Goal: Contribute content: Add original content to the website for others to see

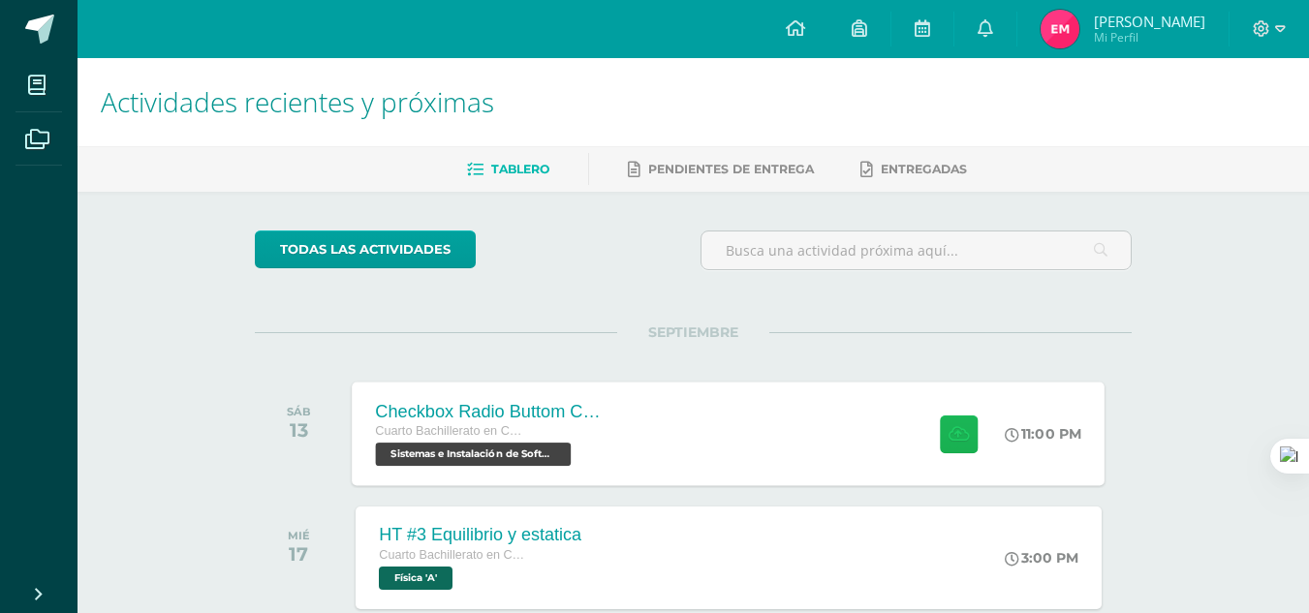
click at [953, 442] on icon at bounding box center [959, 433] width 20 height 16
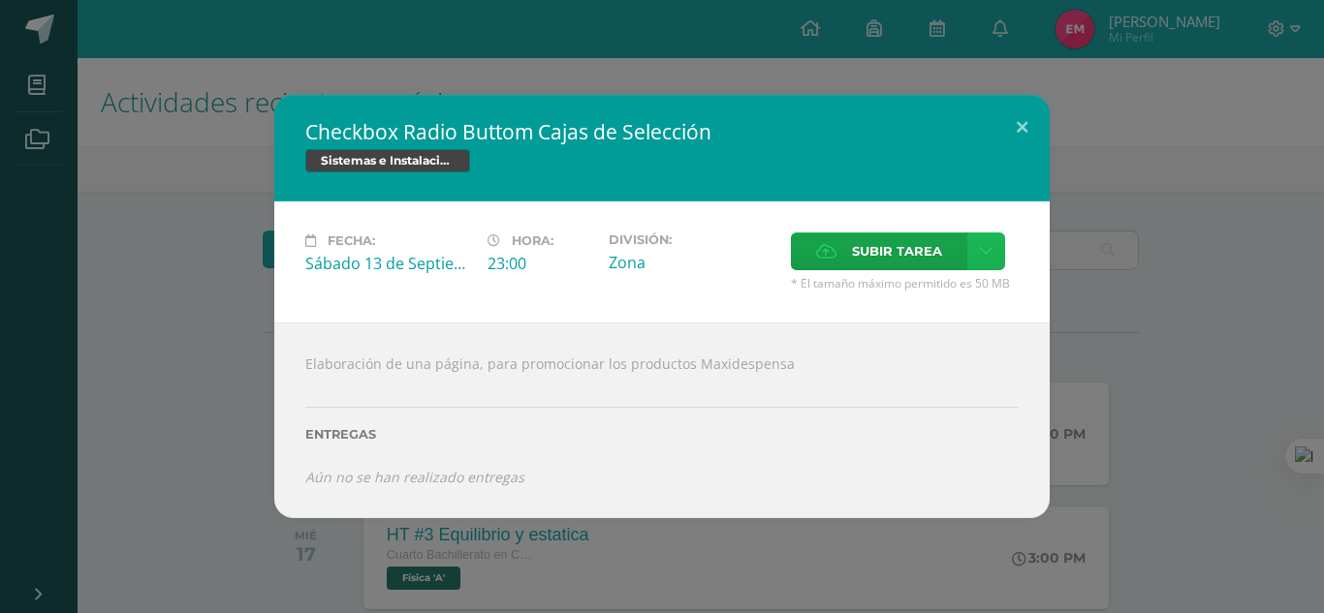
click at [984, 261] on link at bounding box center [986, 252] width 38 height 38
click at [957, 284] on link "Subir enlace" at bounding box center [918, 293] width 194 height 30
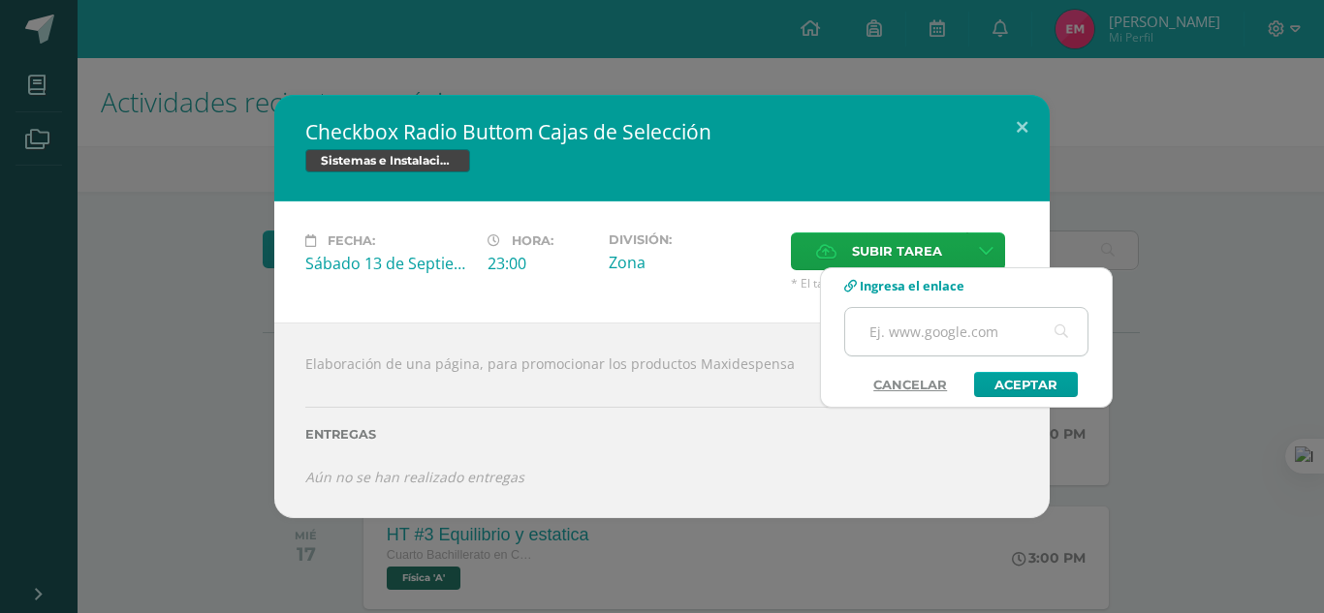
click at [957, 326] on input "text" at bounding box center [966, 331] width 242 height 47
paste input "[URL][DOMAIN_NAME]"
click at [885, 332] on input "[URL][DOMAIN_NAME]" at bounding box center [966, 331] width 242 height 47
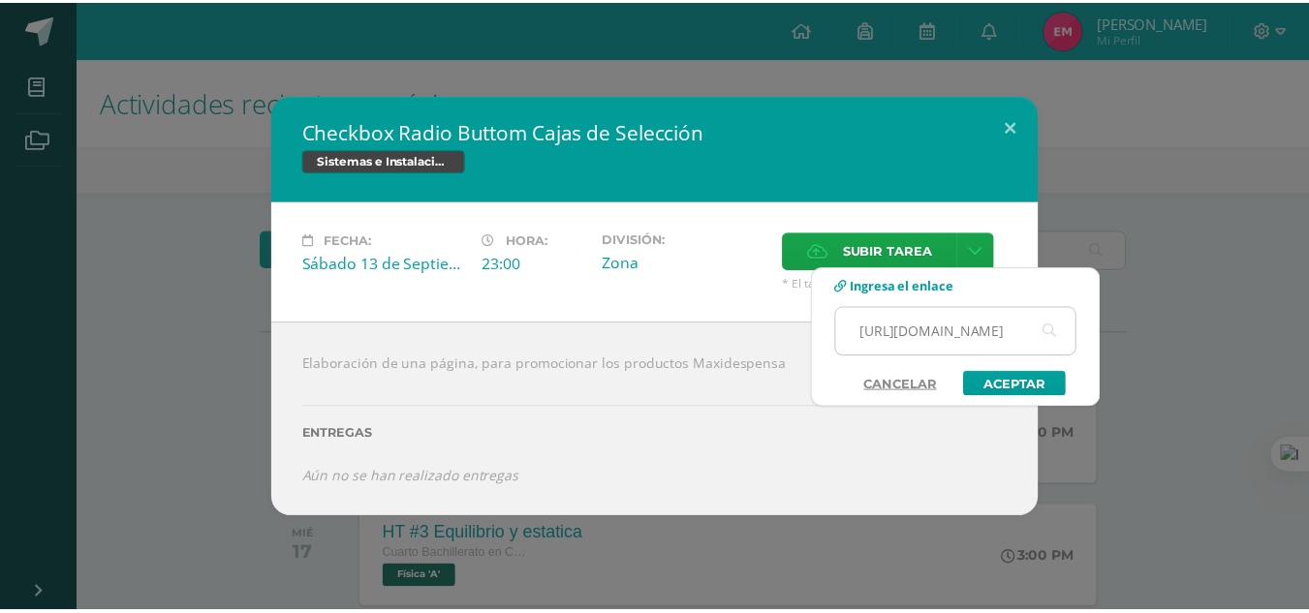
scroll to position [0, 0]
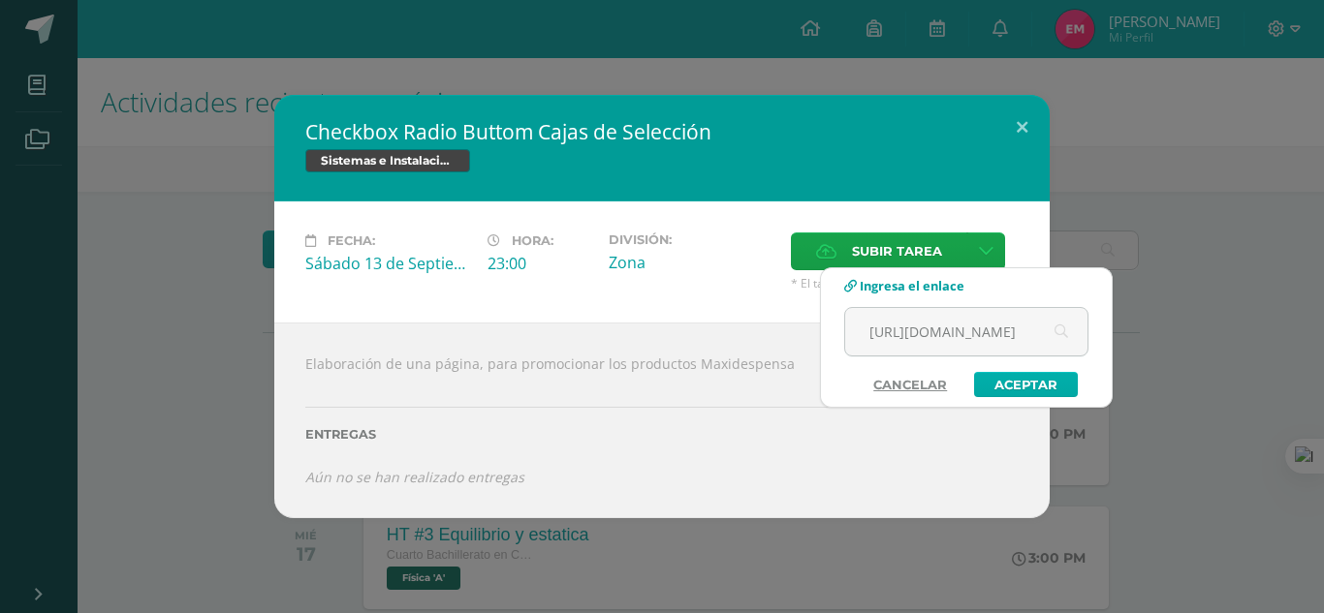
type input "[URL][DOMAIN_NAME]"
click at [1021, 384] on link "Aceptar" at bounding box center [1026, 384] width 104 height 25
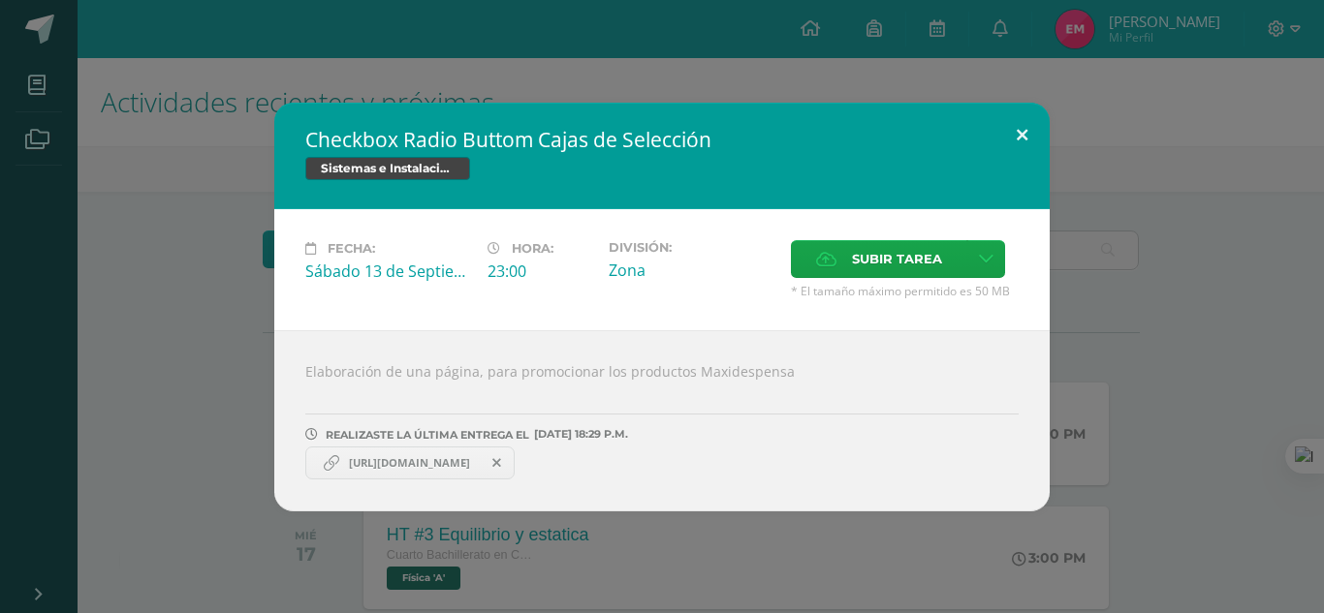
click at [1014, 126] on button at bounding box center [1021, 136] width 55 height 66
